Goal: Book appointment/travel/reservation

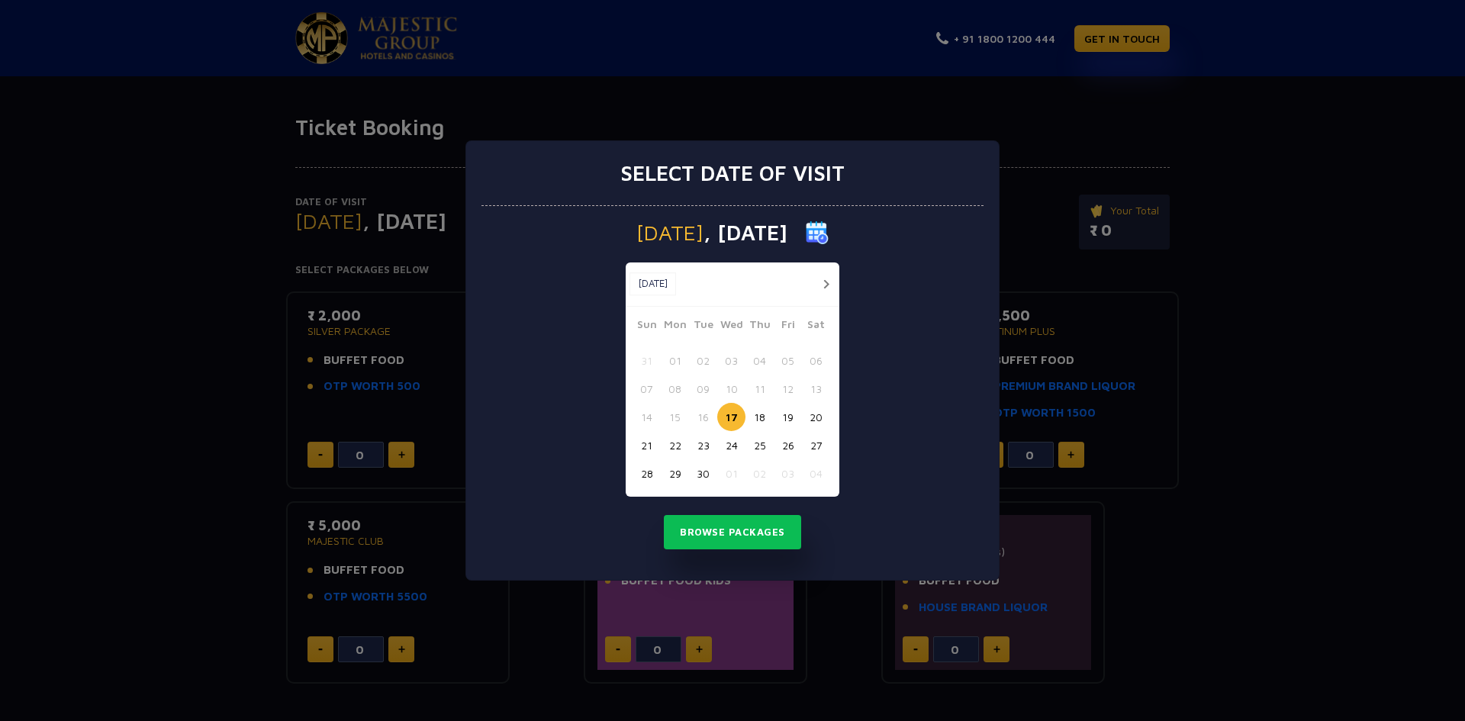
click at [824, 284] on button "button" at bounding box center [826, 284] width 19 height 19
click at [824, 285] on button "button" at bounding box center [826, 284] width 19 height 19
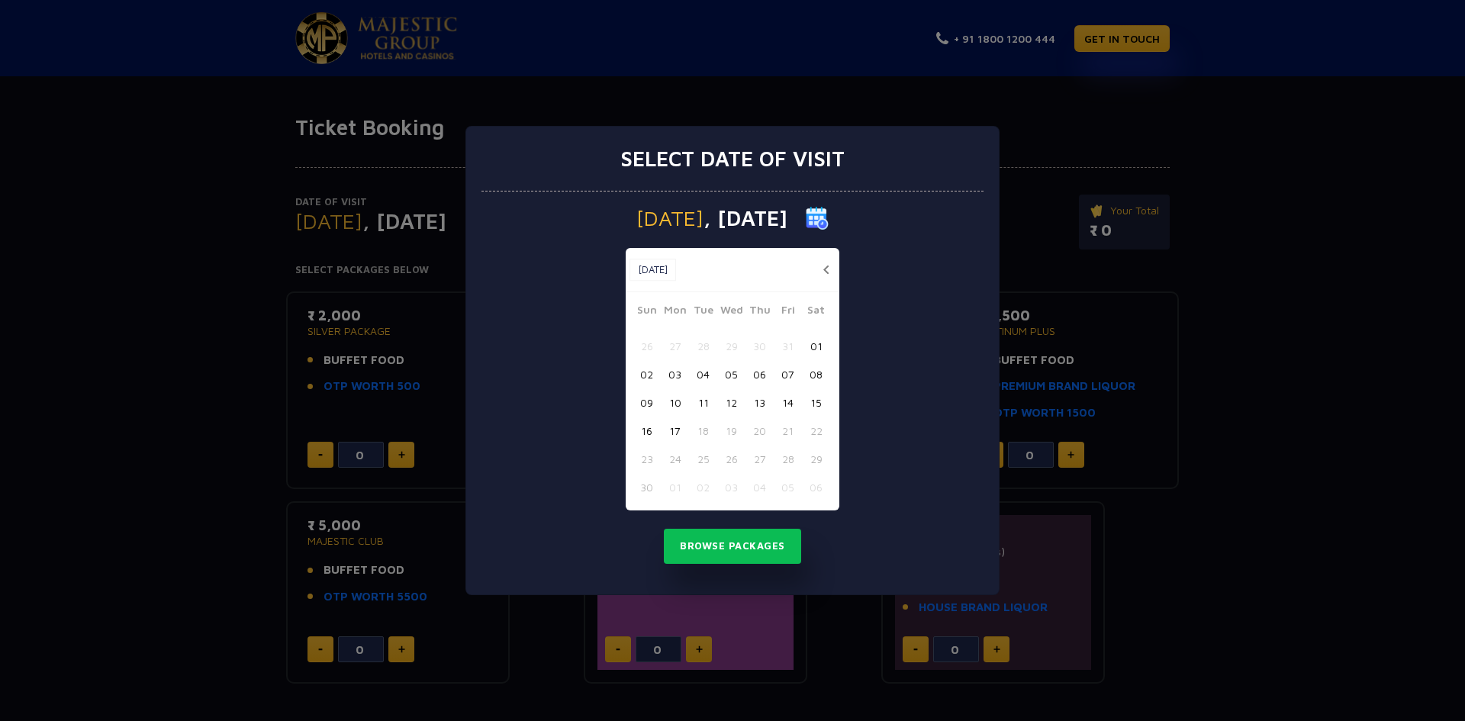
click at [676, 436] on button "17" at bounding box center [675, 431] width 28 height 28
click at [704, 541] on button "Browse Packages" at bounding box center [732, 546] width 137 height 35
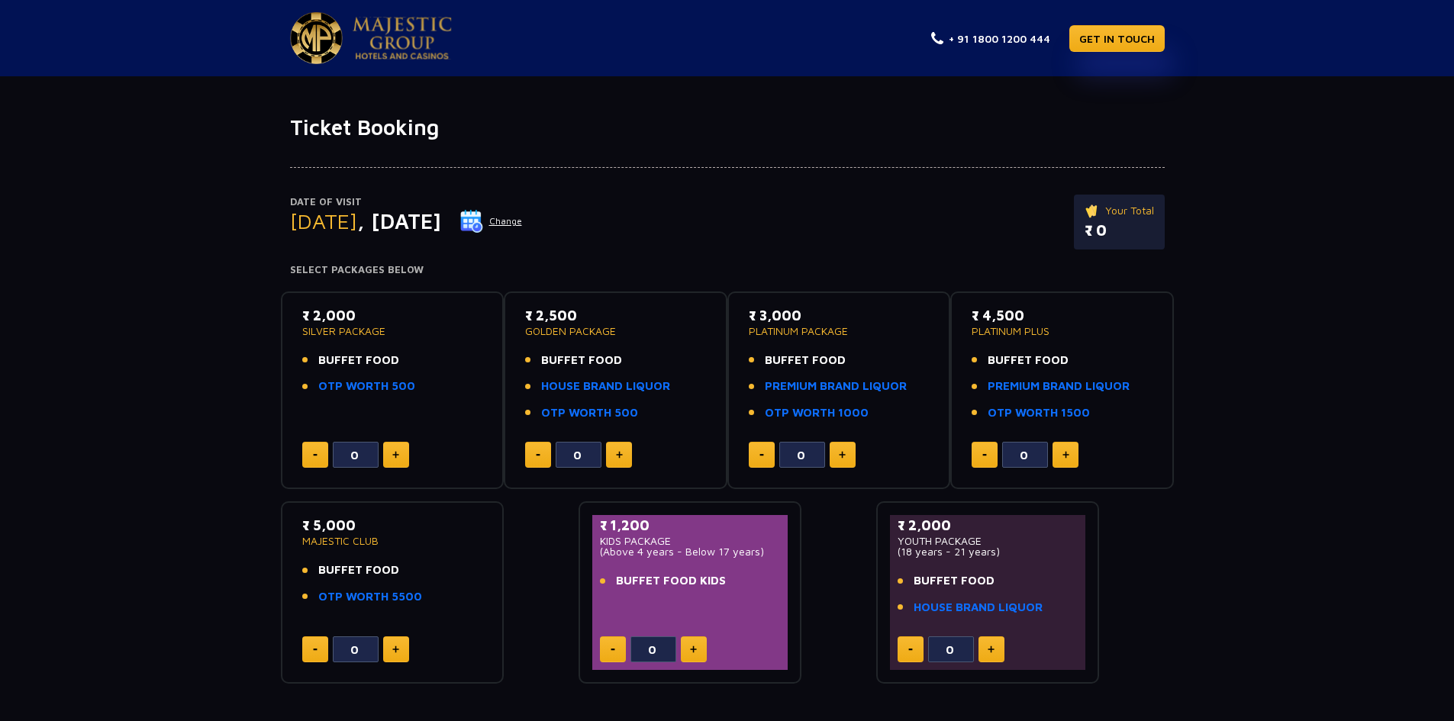
click at [775, 321] on p "₹ 3,000" at bounding box center [839, 315] width 181 height 21
click at [776, 326] on p "PLATINUM PACKAGE" at bounding box center [839, 331] width 181 height 11
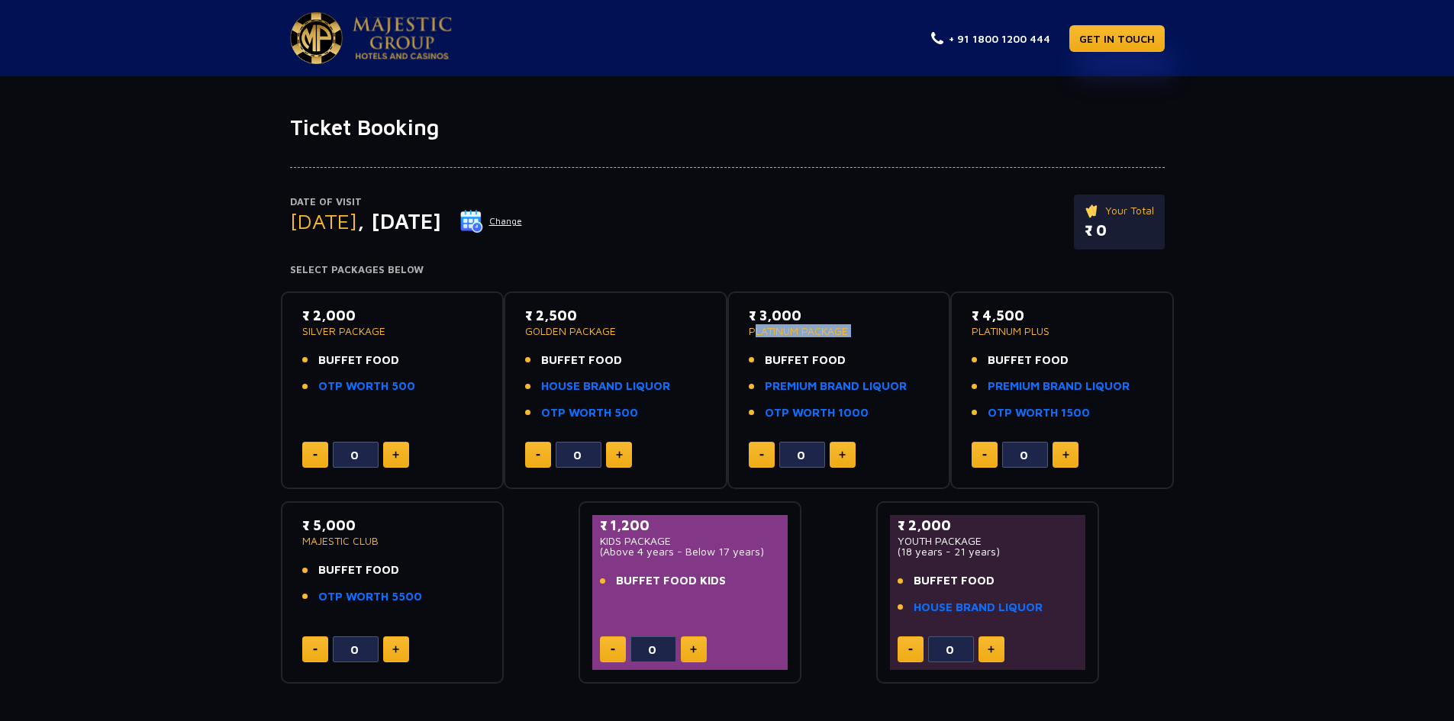
click at [776, 326] on p "PLATINUM PACKAGE" at bounding box center [839, 331] width 181 height 11
